Goal: Transaction & Acquisition: Subscribe to service/newsletter

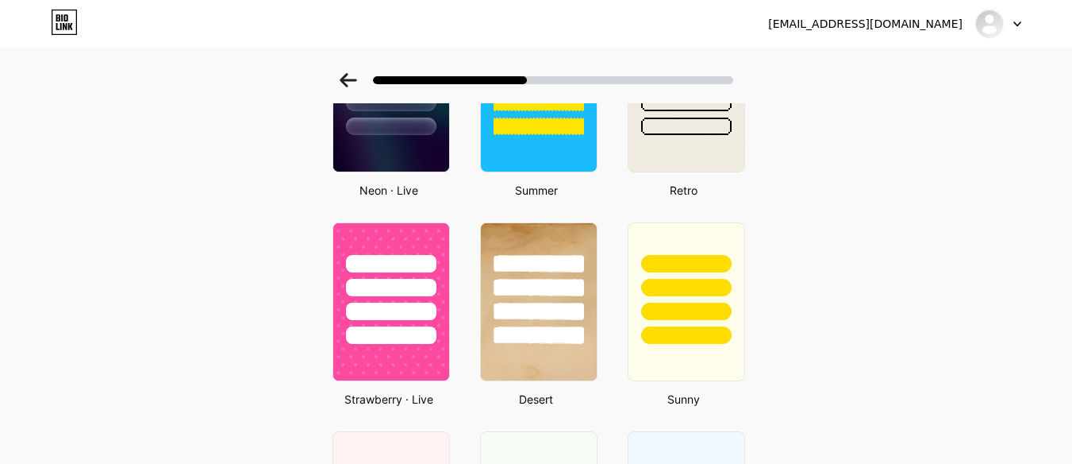
scroll to position [633, 0]
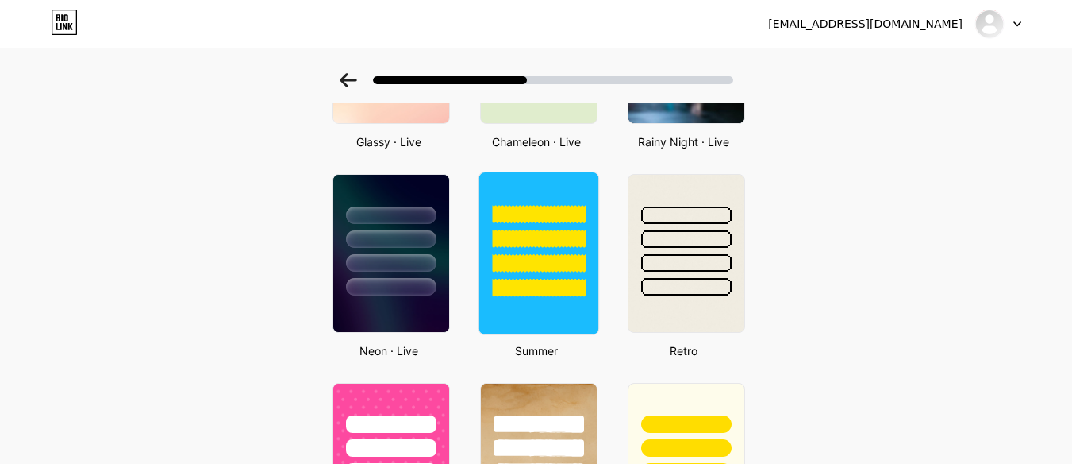
click at [499, 217] on div at bounding box center [538, 214] width 93 height 18
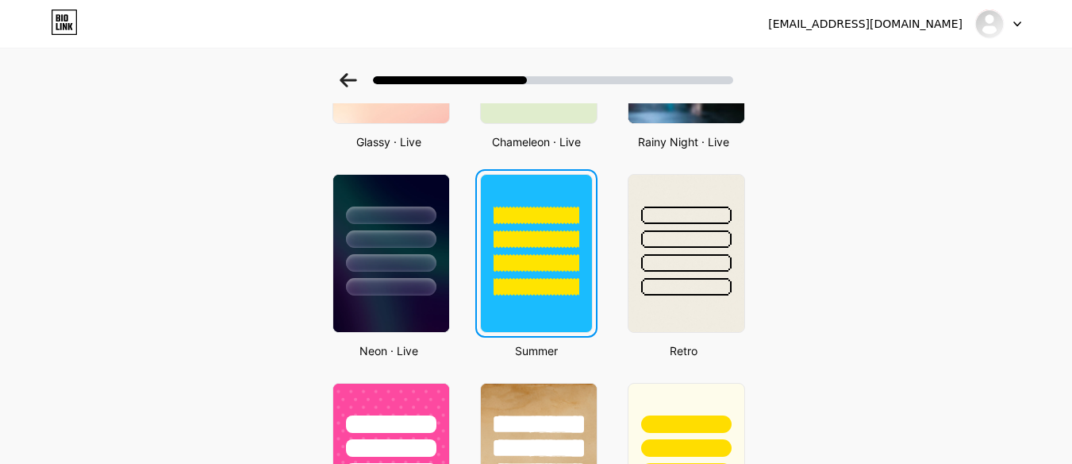
scroll to position [0, 0]
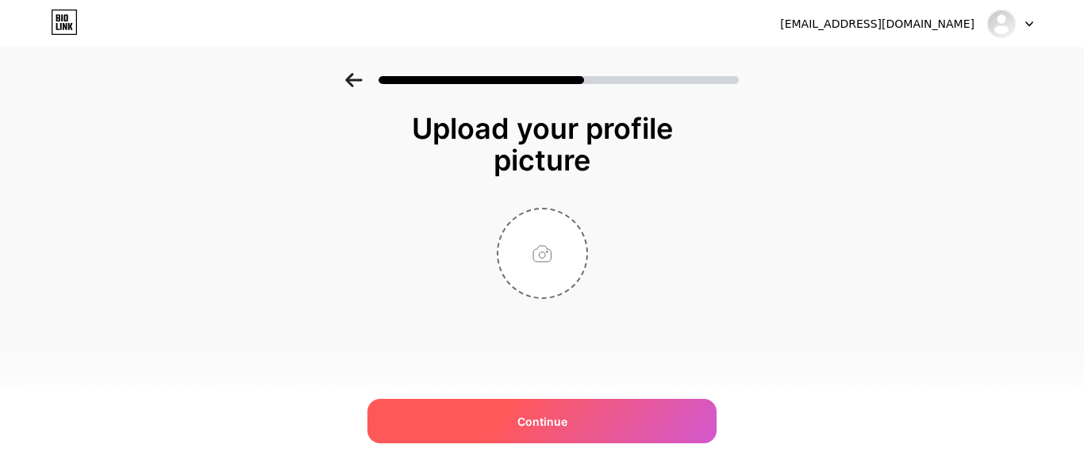
click at [561, 428] on span "Continue" at bounding box center [543, 422] width 50 height 17
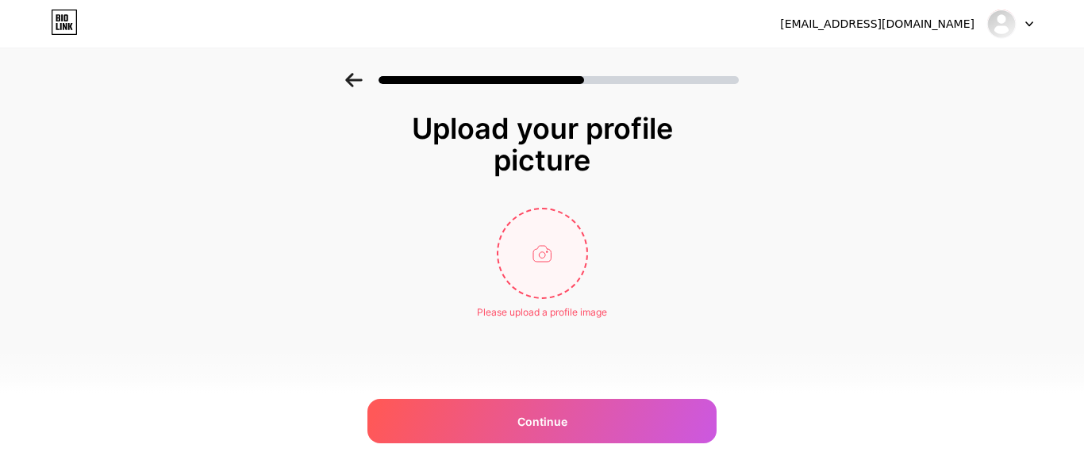
click at [540, 275] on input "file" at bounding box center [542, 254] width 88 height 88
type input "C:\fakepath\final.png"
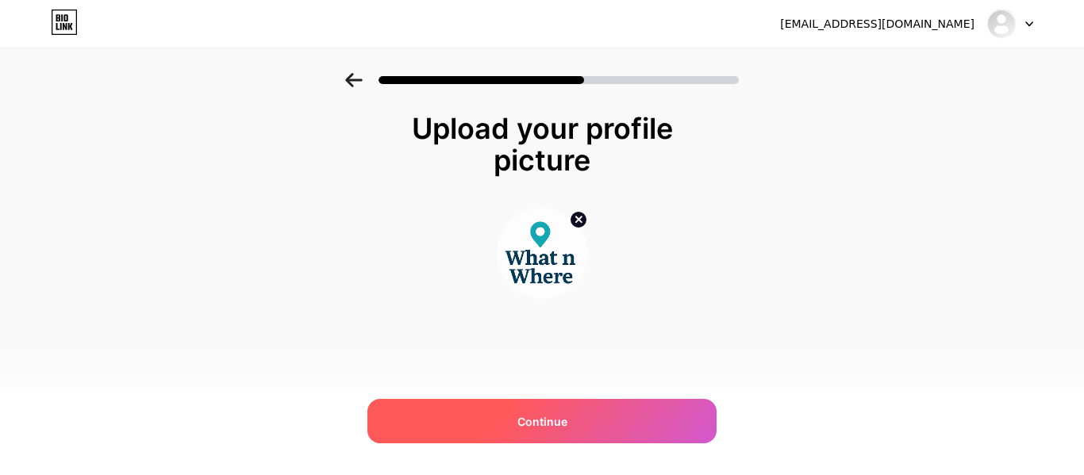
click at [599, 416] on div "Continue" at bounding box center [542, 421] width 349 height 44
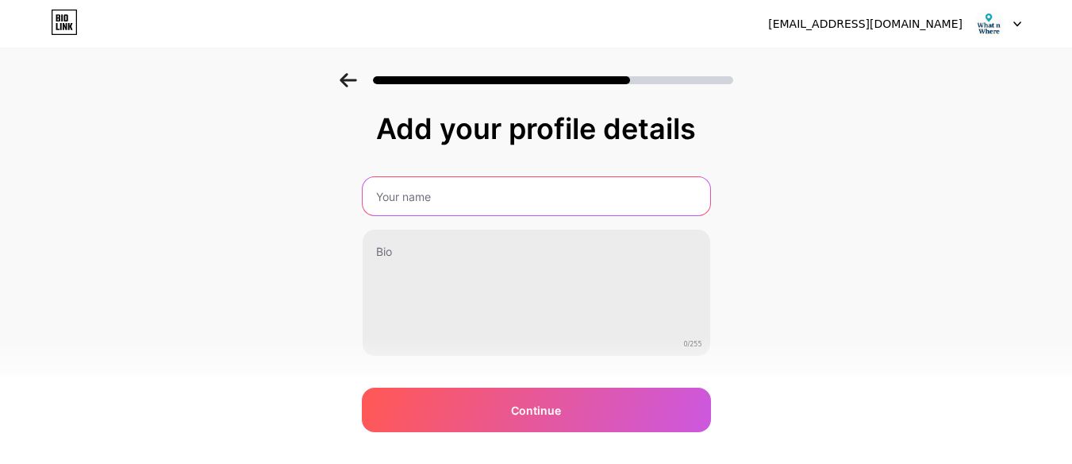
click at [515, 200] on input "text" at bounding box center [537, 196] width 348 height 38
type input "what n where"
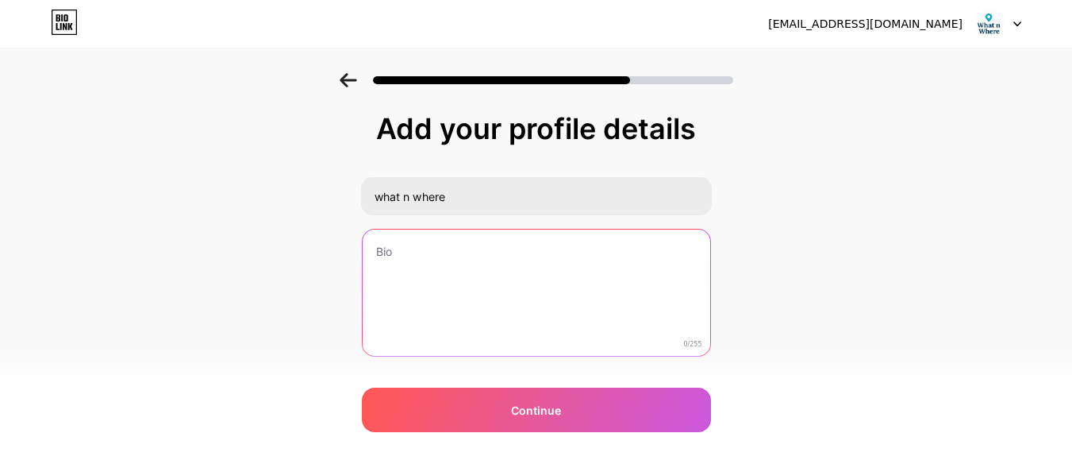
click at [487, 294] on textarea at bounding box center [537, 293] width 348 height 128
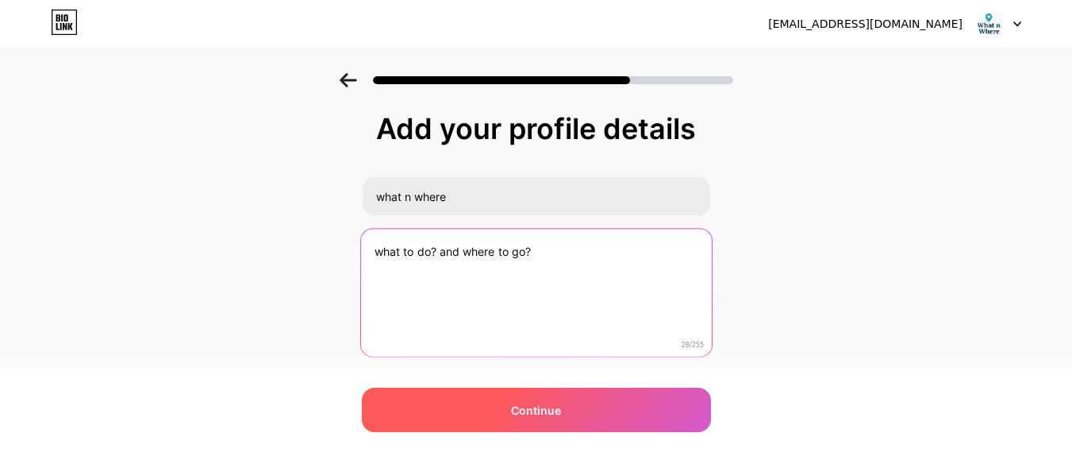
type textarea "what to do? and where to go?"
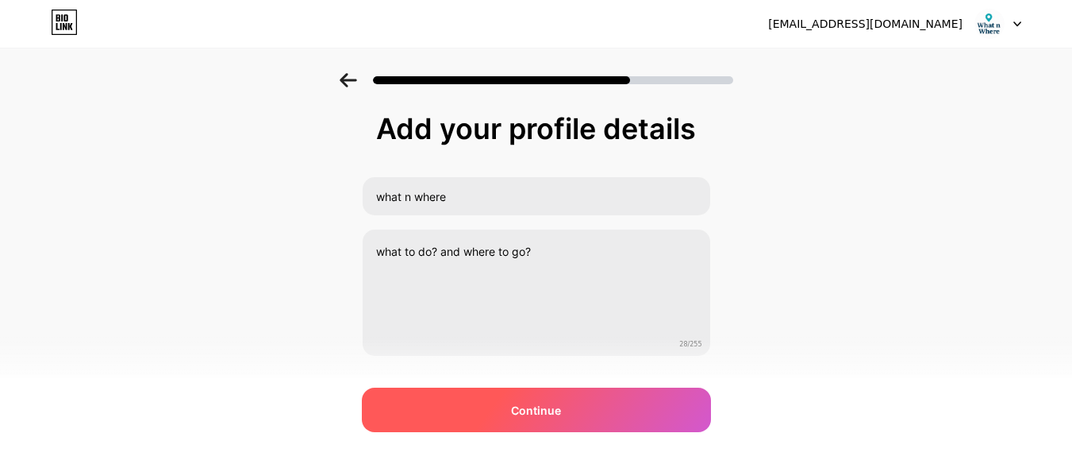
click at [542, 402] on span "Continue" at bounding box center [536, 410] width 50 height 17
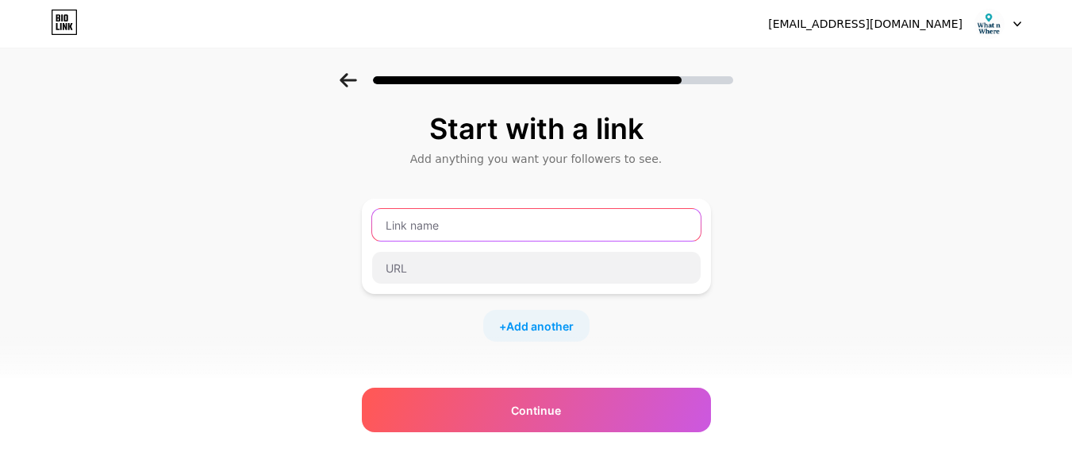
click at [466, 231] on input "text" at bounding box center [536, 225] width 329 height 32
click at [525, 233] on input "text" at bounding box center [536, 225] width 329 height 32
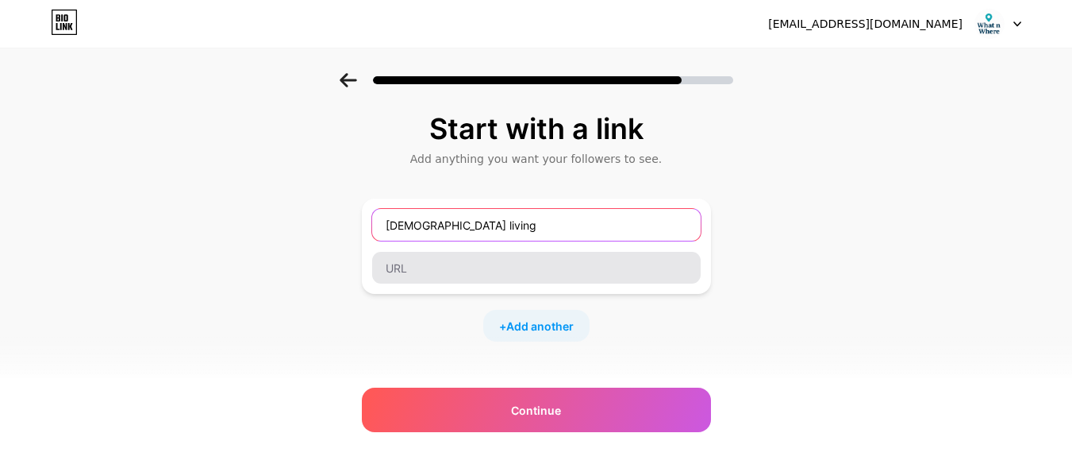
type input "CARDINAL living"
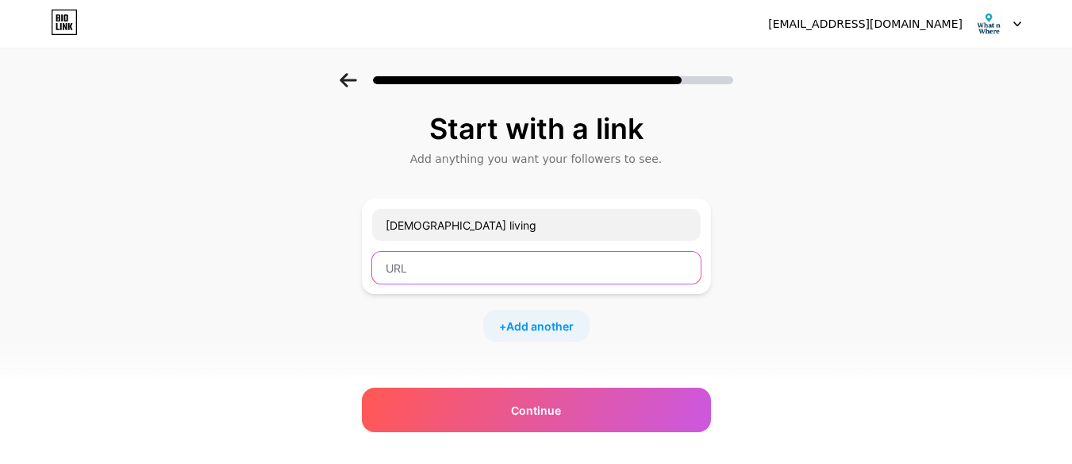
click at [532, 256] on input "text" at bounding box center [536, 268] width 329 height 32
paste input "https://share.google/fDjC8yTqC6mlkJOPM"
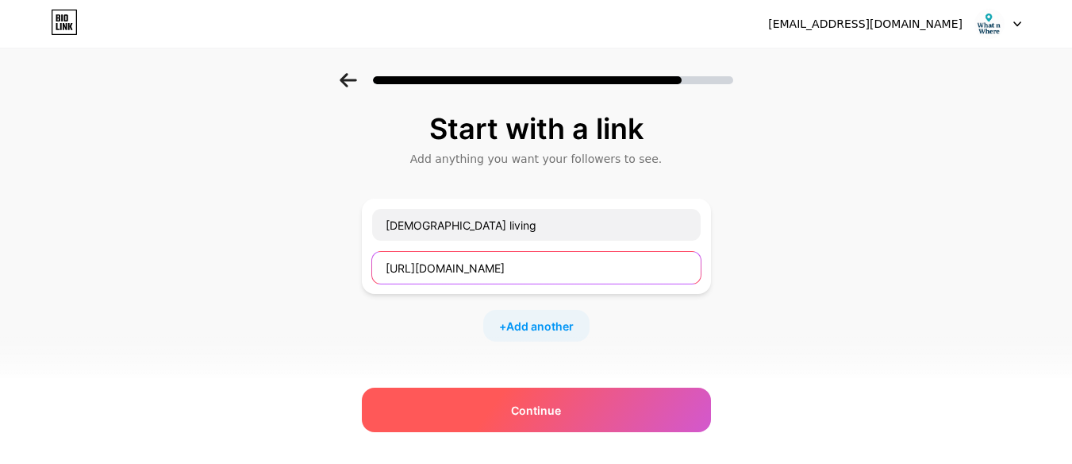
type input "https://share.google/fDjC8yTqC6mlkJOPM"
click at [568, 417] on div "Continue" at bounding box center [536, 409] width 349 height 44
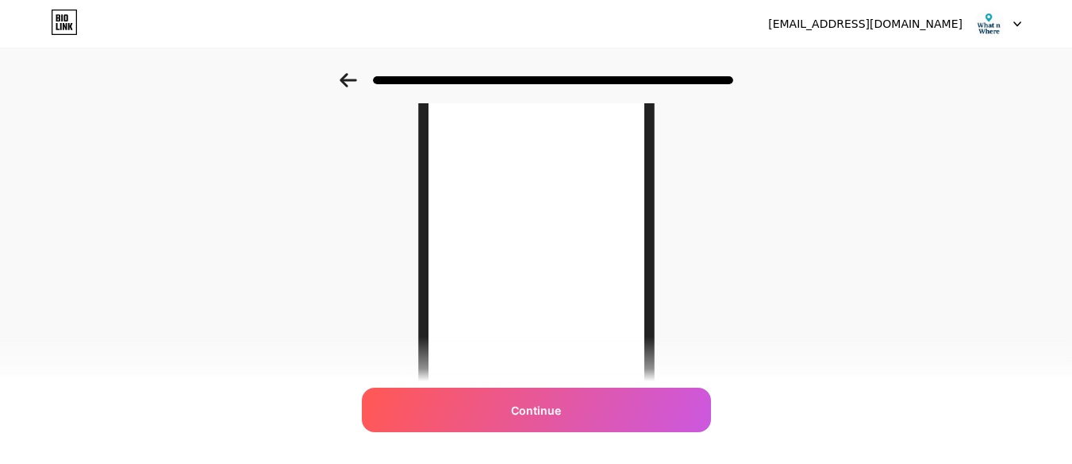
scroll to position [159, 0]
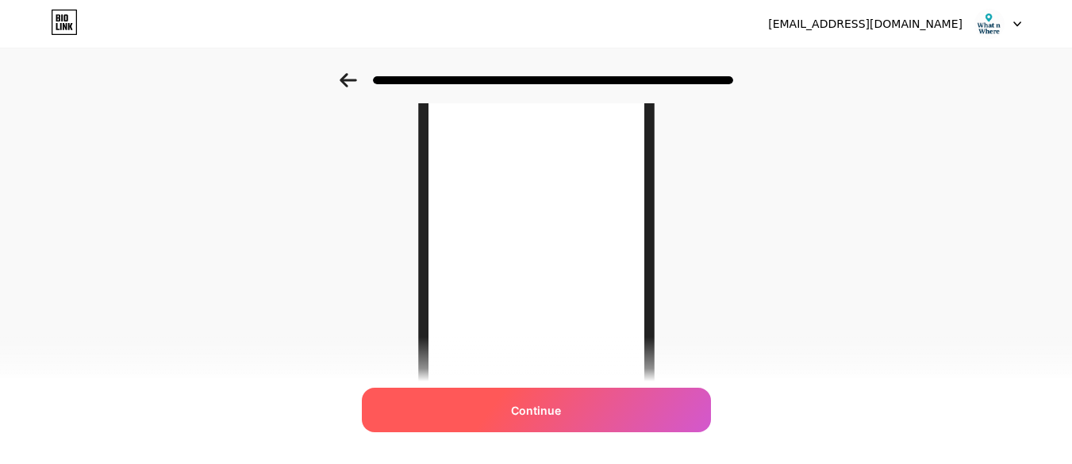
click at [579, 406] on div "Continue" at bounding box center [536, 409] width 349 height 44
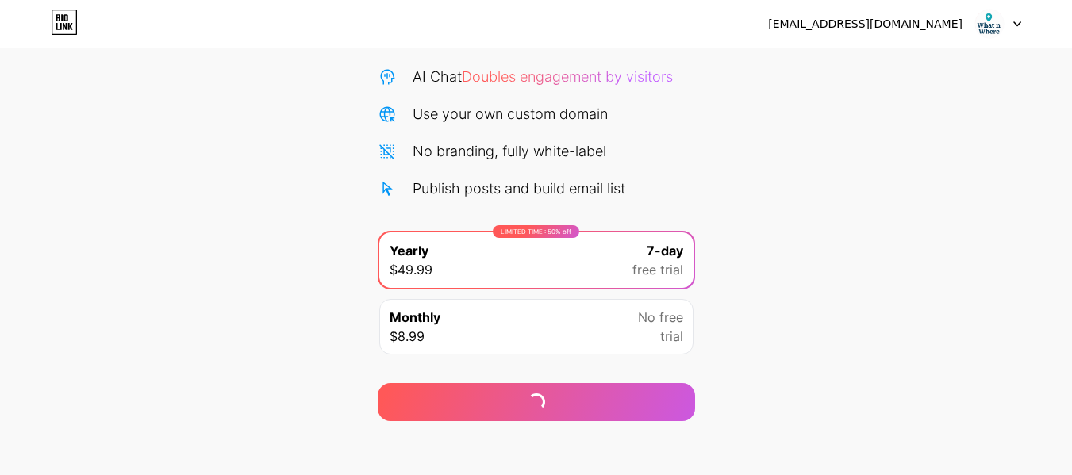
scroll to position [159, 0]
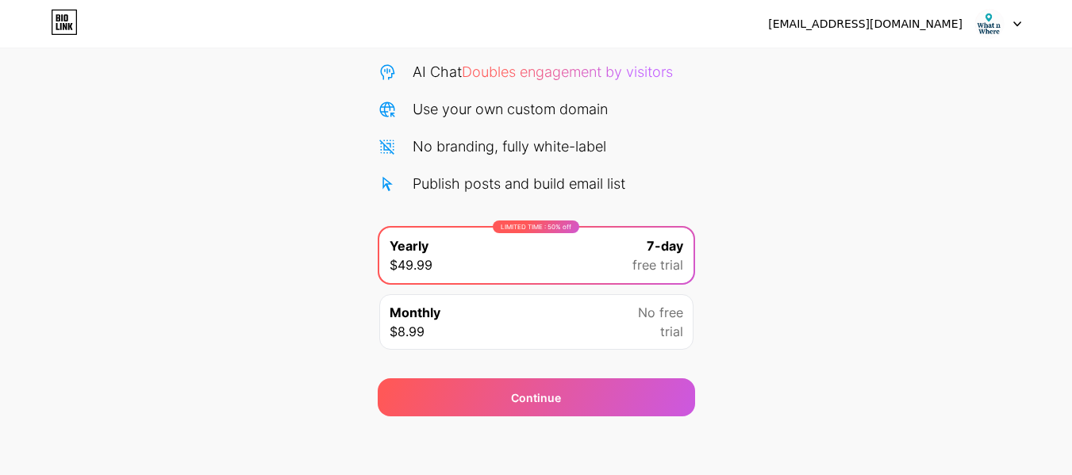
click at [586, 324] on div "Monthly $8.99 No free trial" at bounding box center [536, 322] width 314 height 56
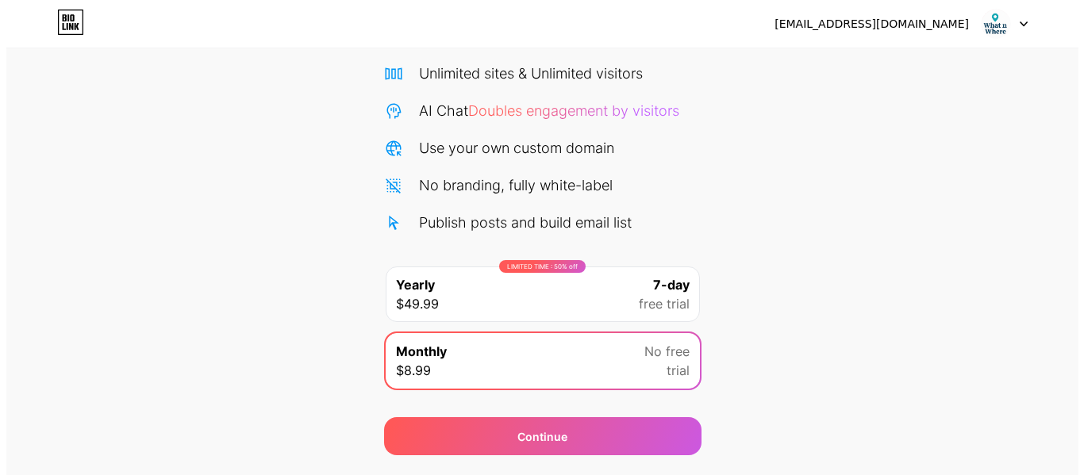
scroll to position [164, 0]
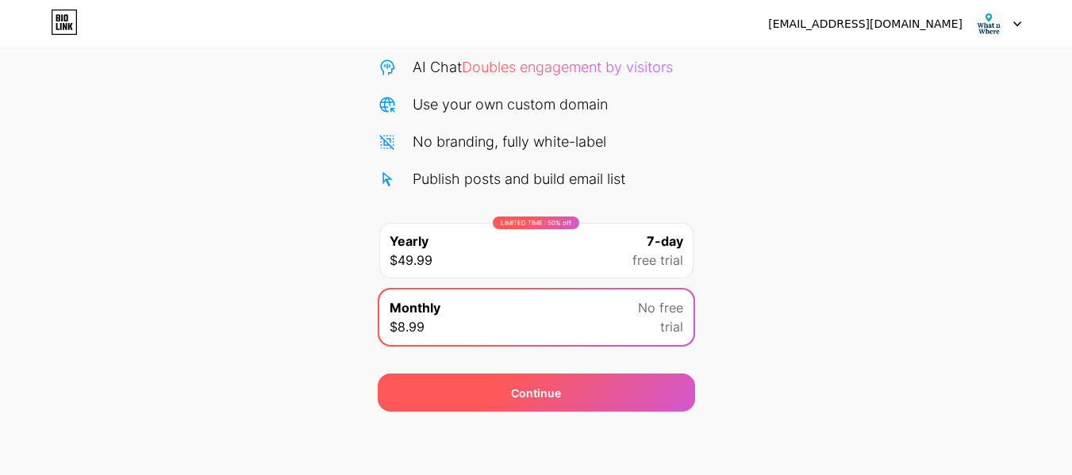
click at [561, 399] on div "Continue" at bounding box center [537, 393] width 318 height 38
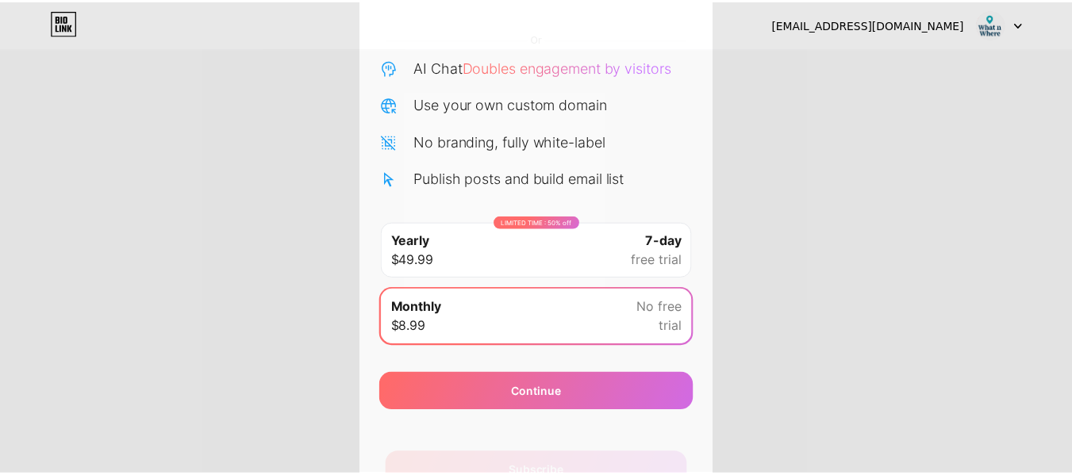
scroll to position [0, 0]
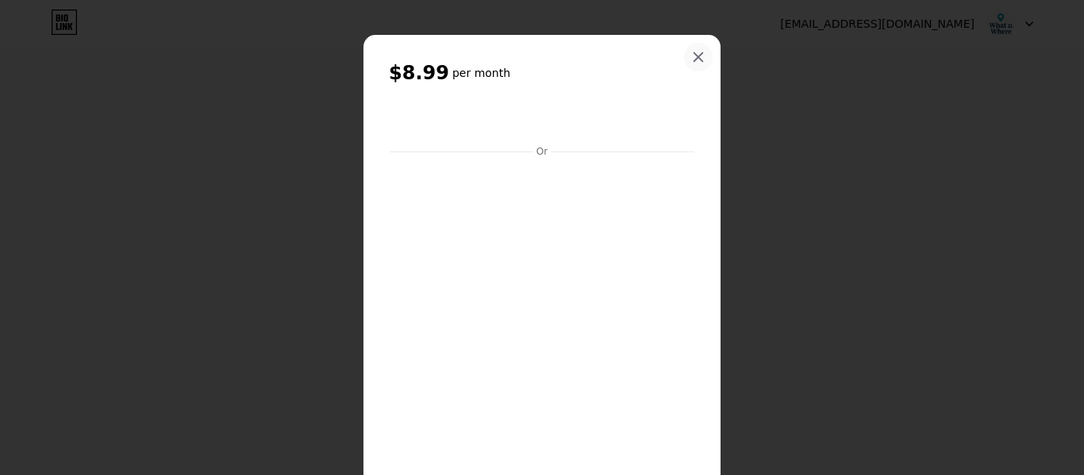
click at [694, 64] on div at bounding box center [698, 57] width 29 height 29
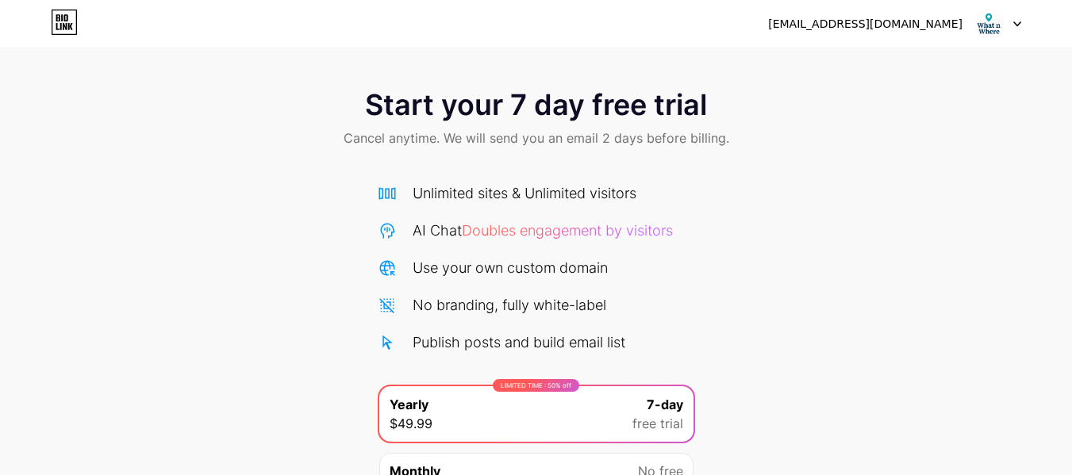
click at [980, 28] on img at bounding box center [990, 24] width 30 height 30
click at [944, 142] on div "Start your 7 day free trial Cancel anytime. We will send you an email 2 days be…" at bounding box center [536, 120] width 1072 height 94
click at [1018, 17] on div at bounding box center [999, 24] width 46 height 29
click at [917, 21] on div "[EMAIL_ADDRESS][DOMAIN_NAME]" at bounding box center [865, 24] width 194 height 17
click at [144, 114] on div "Start your 7 day free trial Cancel anytime. We will send you an email 2 days be…" at bounding box center [536, 120] width 1072 height 94
